Goal: Find specific page/section: Find specific page/section

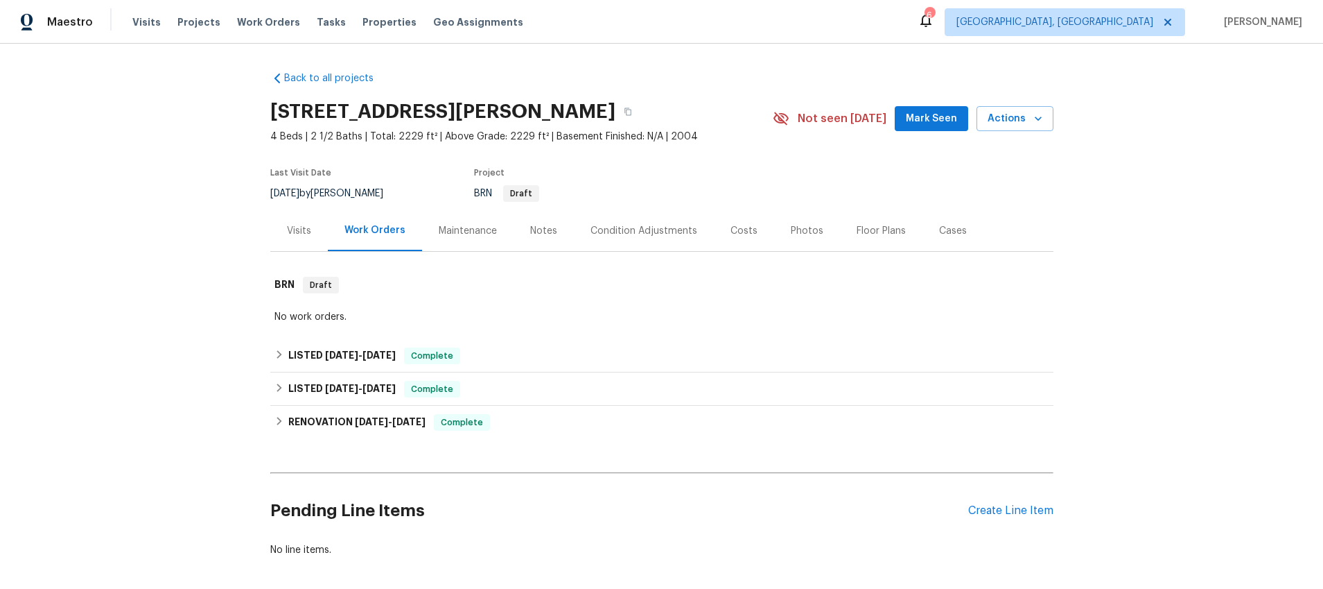
click at [301, 229] on div "Visits" at bounding box center [299, 231] width 24 height 14
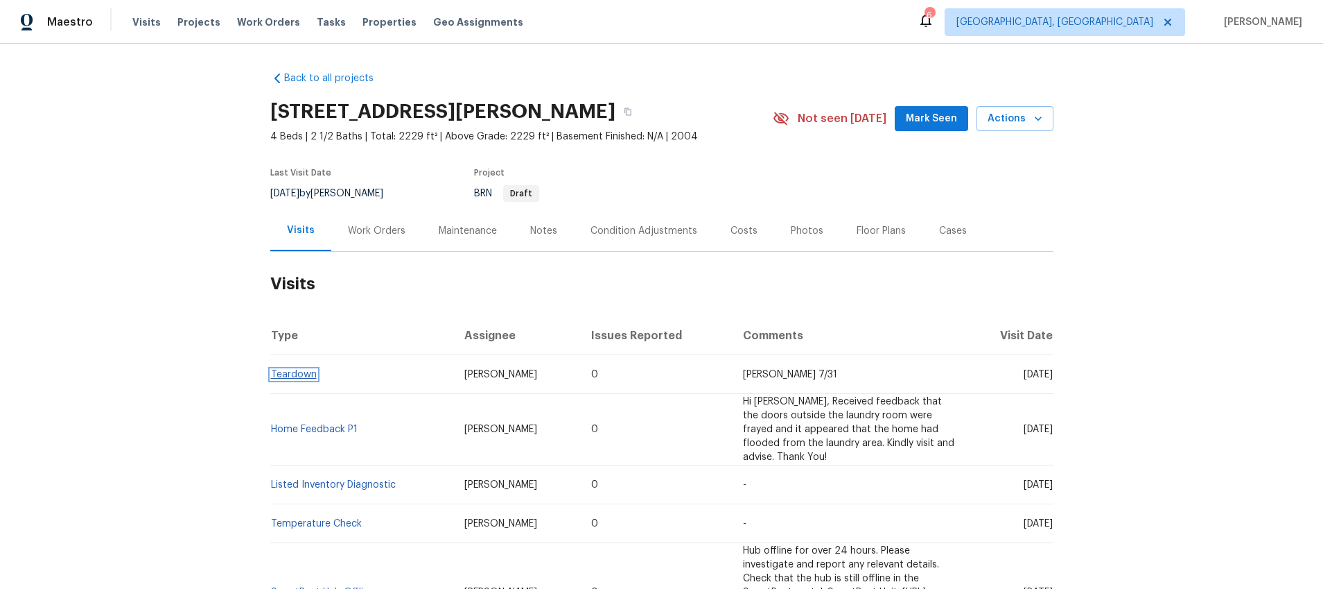
click at [302, 370] on link "Teardown" at bounding box center [294, 374] width 46 height 10
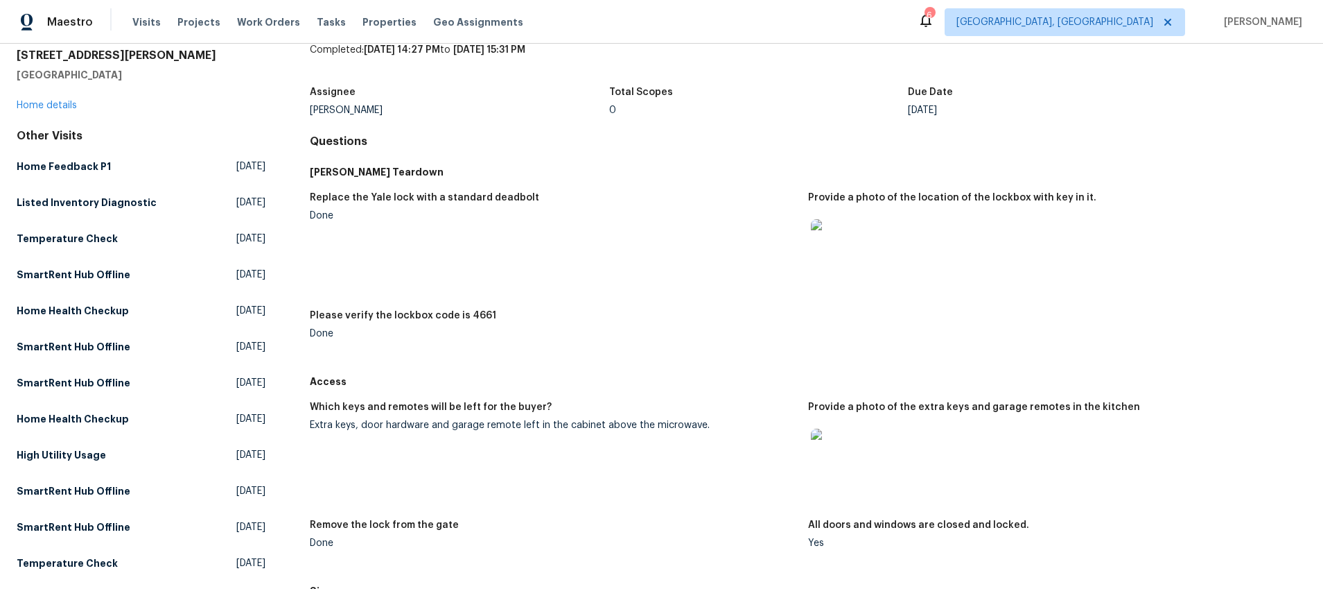
scroll to position [55, 0]
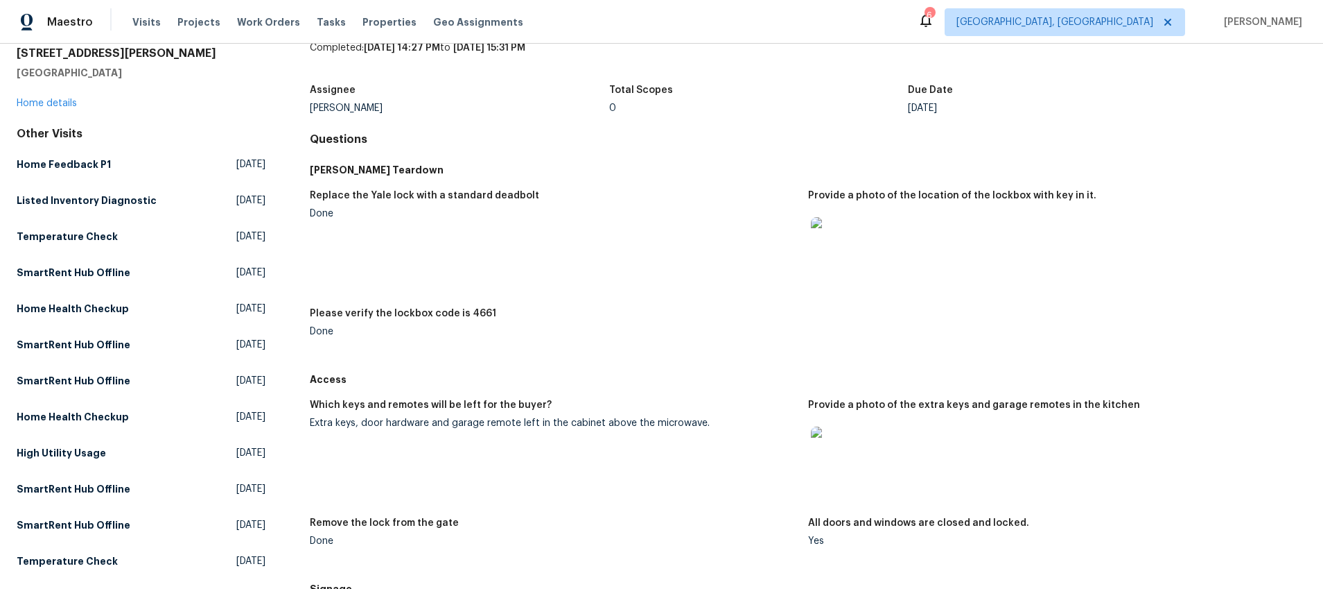
click at [815, 455] on img at bounding box center [833, 448] width 44 height 44
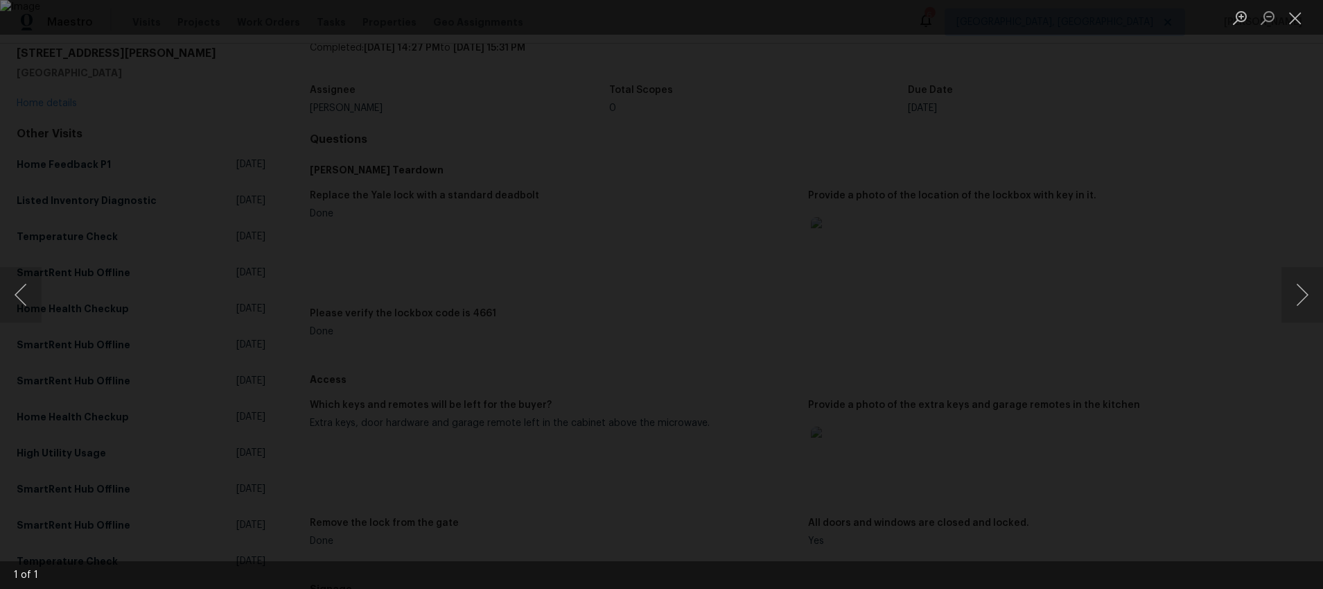
click at [1111, 386] on div "Lightbox" at bounding box center [661, 294] width 1323 height 589
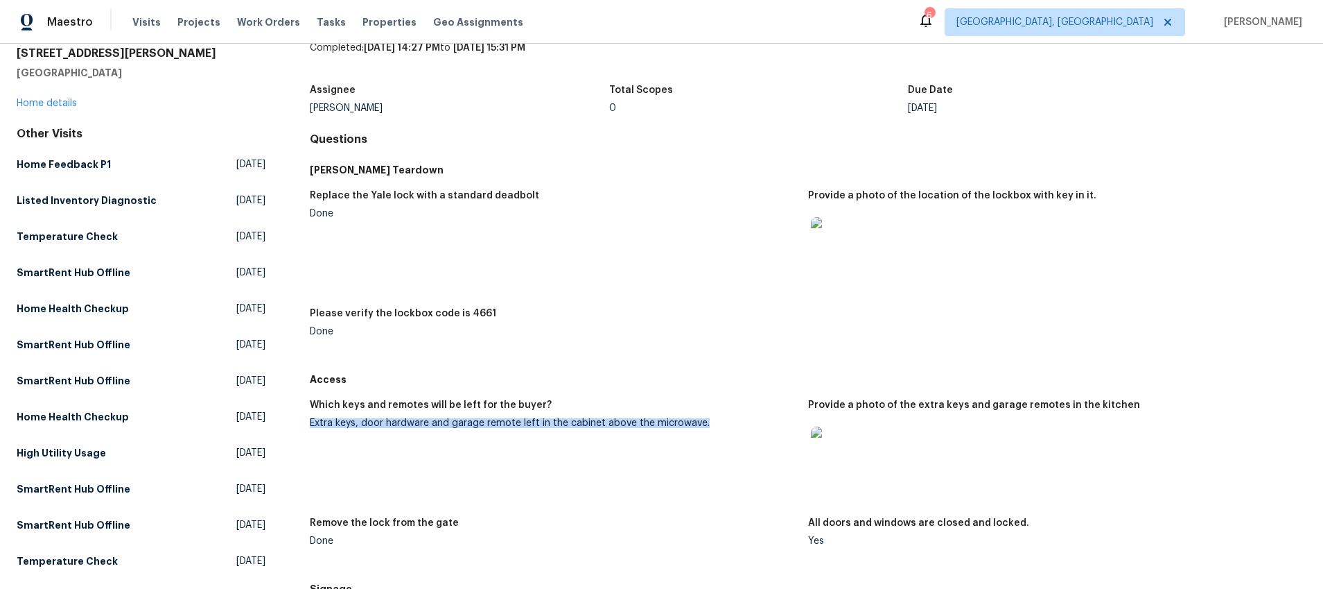
drag, startPoint x: 710, startPoint y: 424, endPoint x: 309, endPoint y: 421, distance: 400.7
click at [309, 421] on div "All visits [STREET_ADDRESS][PERSON_NAME] Home details Other Visits Home Feedbac…" at bounding box center [662, 502] width 1290 height 973
copy div "Extra keys, door hardware and garage remote left in the cabinet above the micro…"
